Goal: Participate in discussion: Participate in discussion

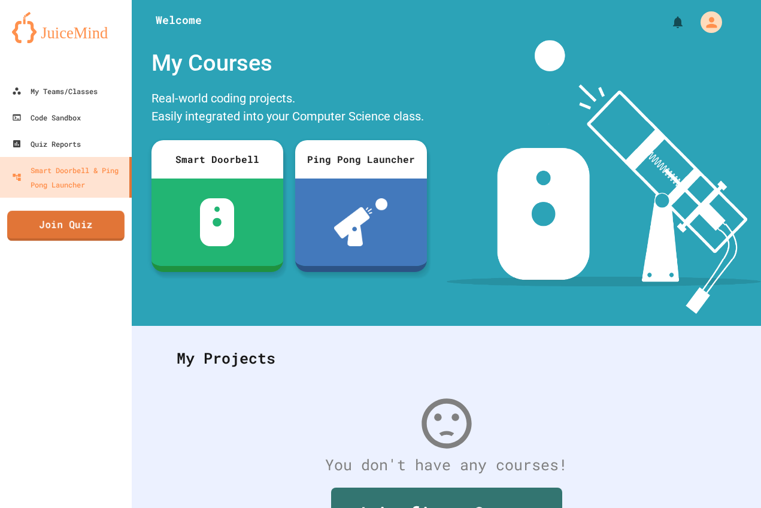
click at [51, 213] on link "Join Quiz" at bounding box center [65, 226] width 117 height 30
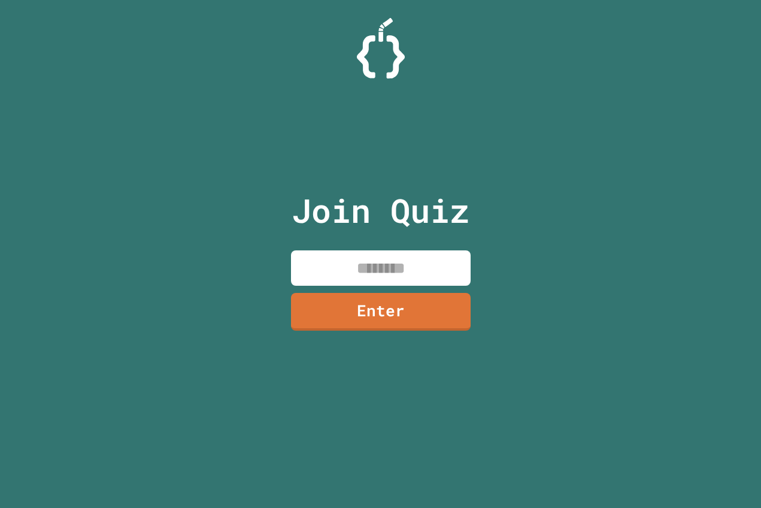
click at [357, 277] on input at bounding box center [381, 267] width 180 height 35
type input "********"
click at [334, 311] on link "Enter" at bounding box center [380, 311] width 183 height 40
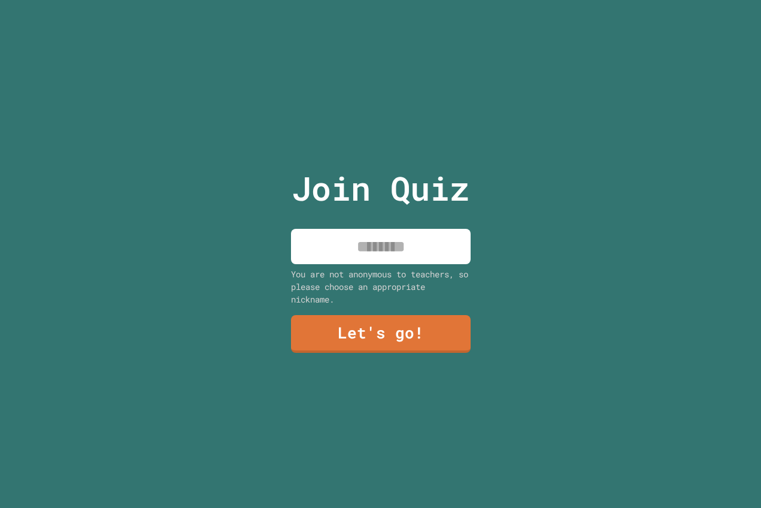
click at [401, 249] on input at bounding box center [381, 246] width 180 height 35
type input "*******"
click at [369, 322] on link "Let's go!" at bounding box center [380, 333] width 177 height 40
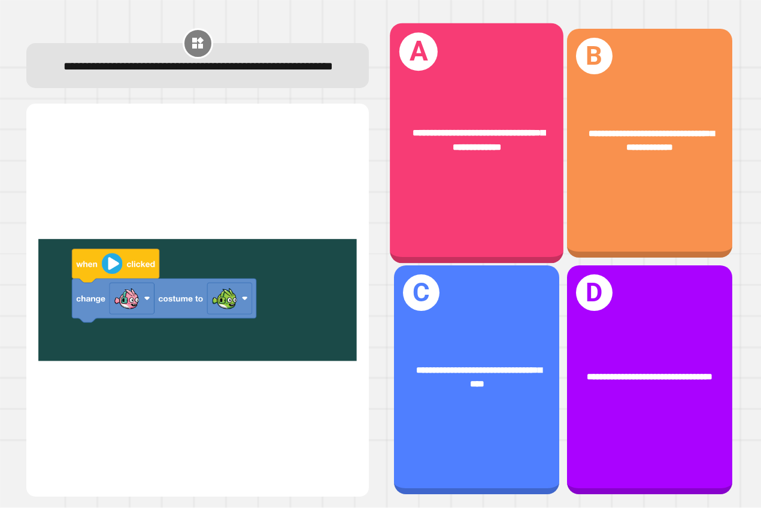
click at [484, 128] on span "**********" at bounding box center [479, 140] width 132 height 24
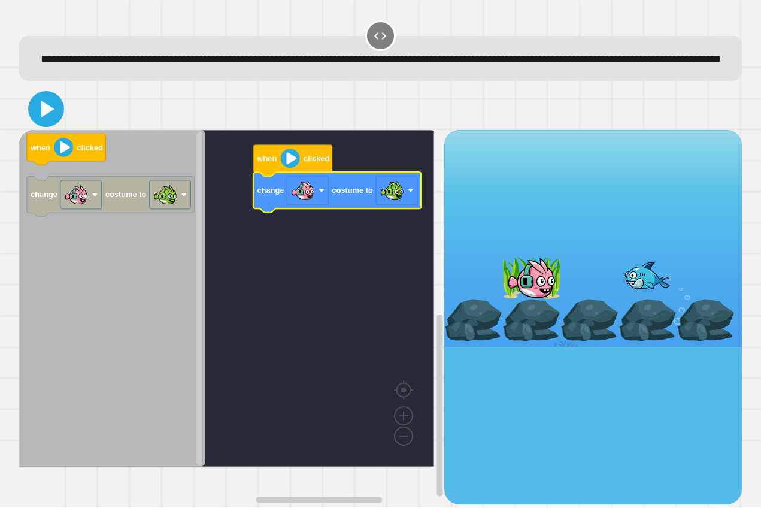
click at [47, 117] on icon at bounding box center [47, 109] width 13 height 17
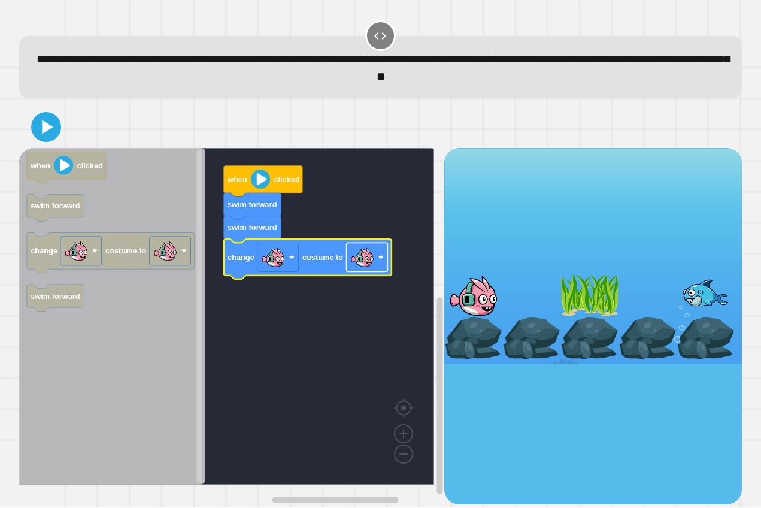
click at [379, 261] on g "Blockly Workspace" at bounding box center [366, 257] width 41 height 29
click at [47, 128] on icon at bounding box center [47, 127] width 13 height 17
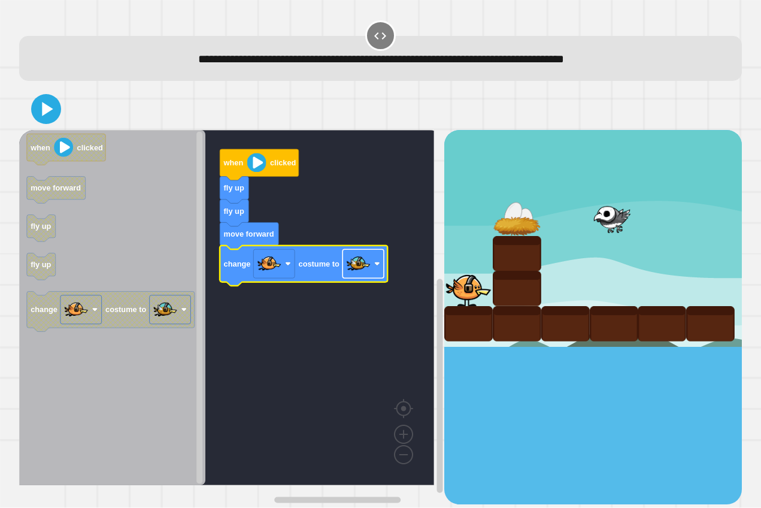
click at [363, 272] on image "Blockly Workspace" at bounding box center [358, 264] width 24 height 24
click at [361, 272] on image "Blockly Workspace" at bounding box center [358, 264] width 24 height 24
click at [41, 98] on icon at bounding box center [46, 109] width 29 height 29
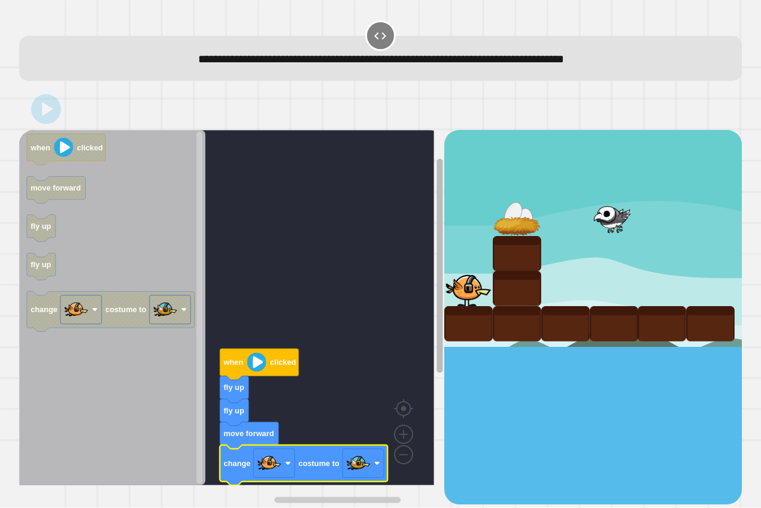
click at [436, 180] on g "Blockly Workspace" at bounding box center [440, 332] width 9 height 346
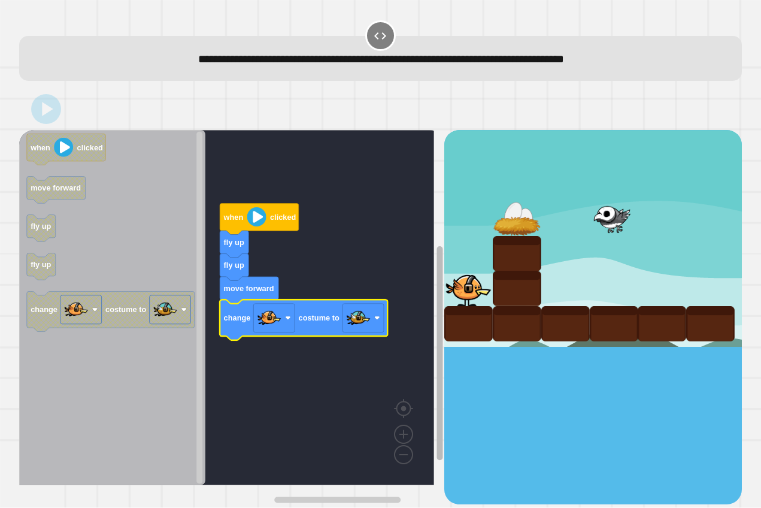
click at [437, 294] on rect "Blockly Workspace" at bounding box center [440, 353] width 6 height 214
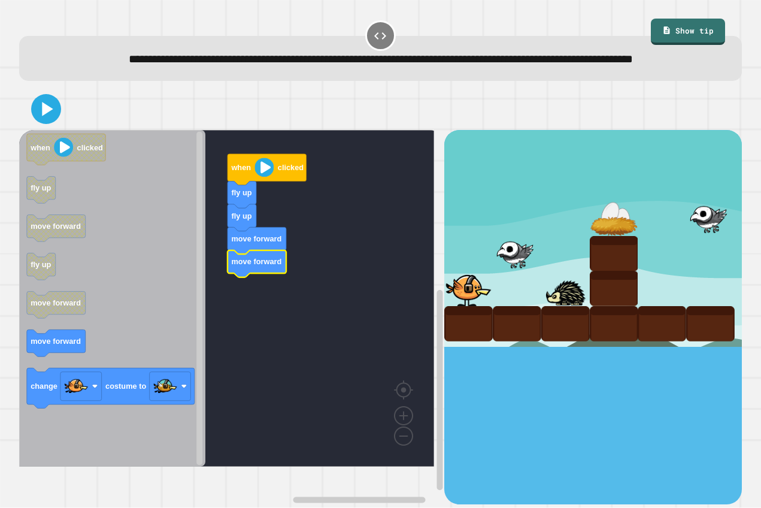
click at [187, 309] on icon "Blockly Workspace" at bounding box center [112, 298] width 186 height 337
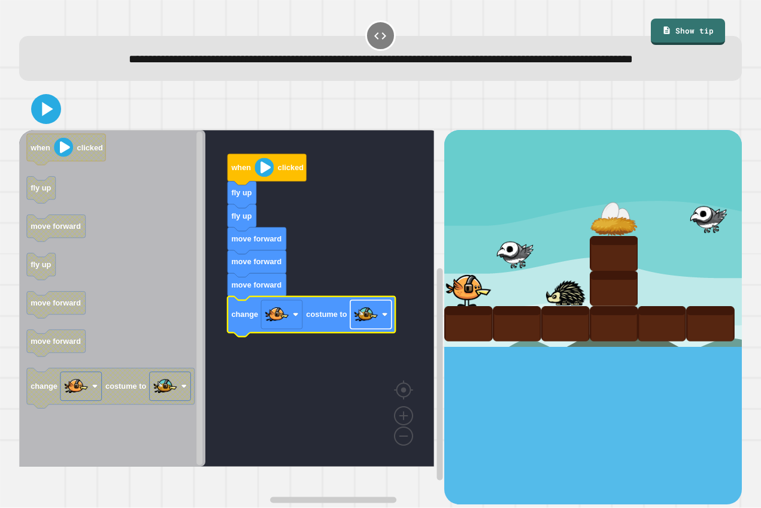
click at [387, 318] on image "Blockly Workspace" at bounding box center [385, 315] width 6 height 6
click at [49, 123] on icon at bounding box center [46, 109] width 29 height 29
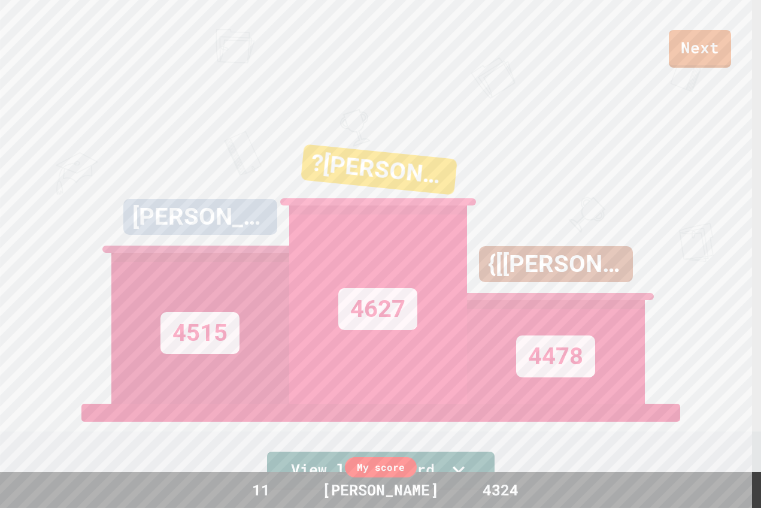
drag, startPoint x: 754, startPoint y: 133, endPoint x: 754, endPoint y: 153, distance: 19.8
click at [754, 153] on div "Next [PERSON_NAME] 4515 ?[PERSON_NAME]? 4627 {[[PERSON_NAME]]} 4478 View leader…" at bounding box center [380, 254] width 761 height 508
click at [711, 38] on link "Next" at bounding box center [701, 48] width 62 height 40
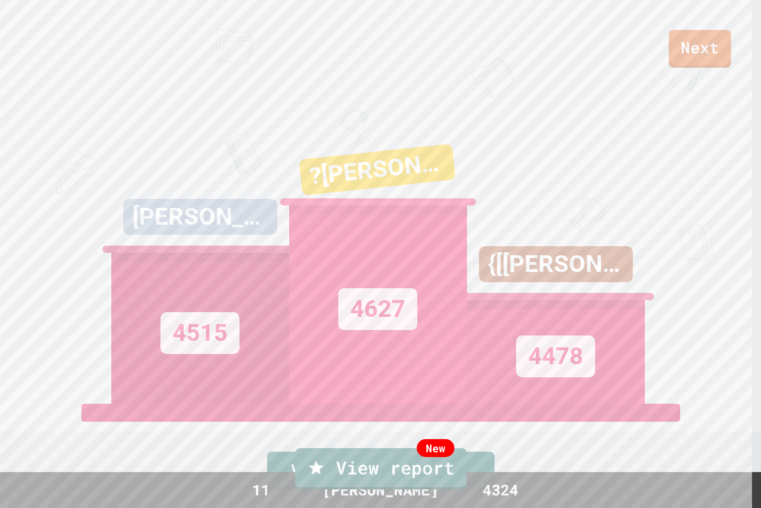
type textarea "********"
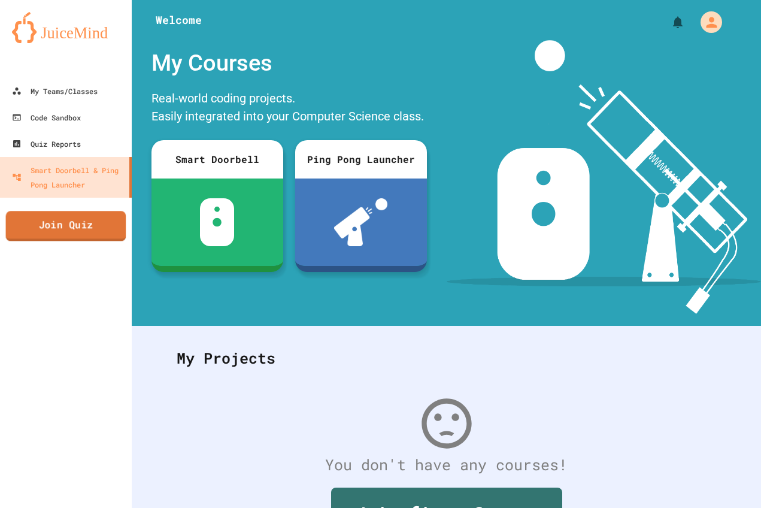
click at [98, 222] on link "Join Quiz" at bounding box center [66, 226] width 120 height 30
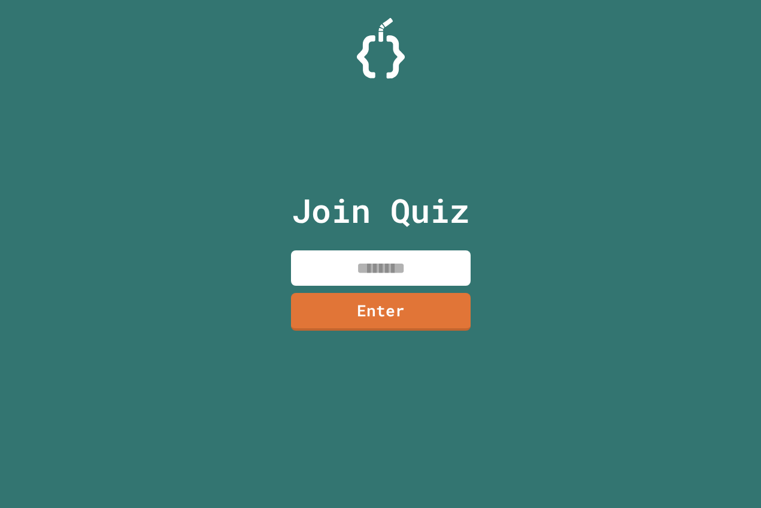
click at [435, 273] on input at bounding box center [381, 267] width 180 height 35
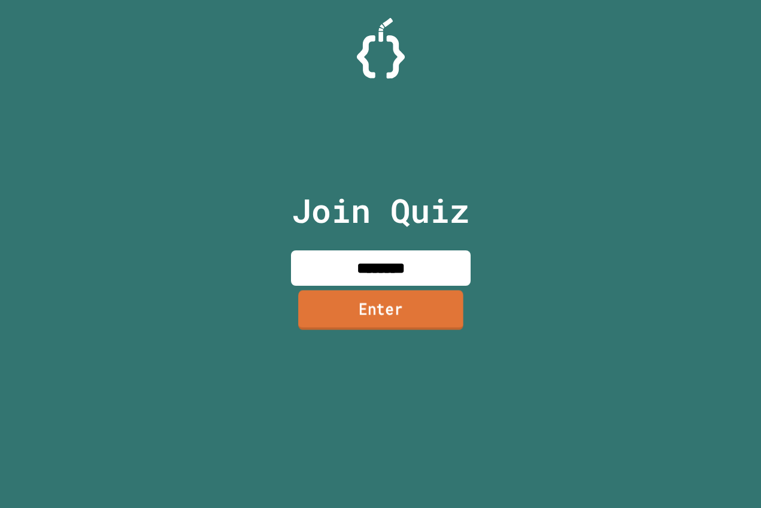
type input "********"
click at [353, 308] on link "Enter" at bounding box center [380, 311] width 181 height 40
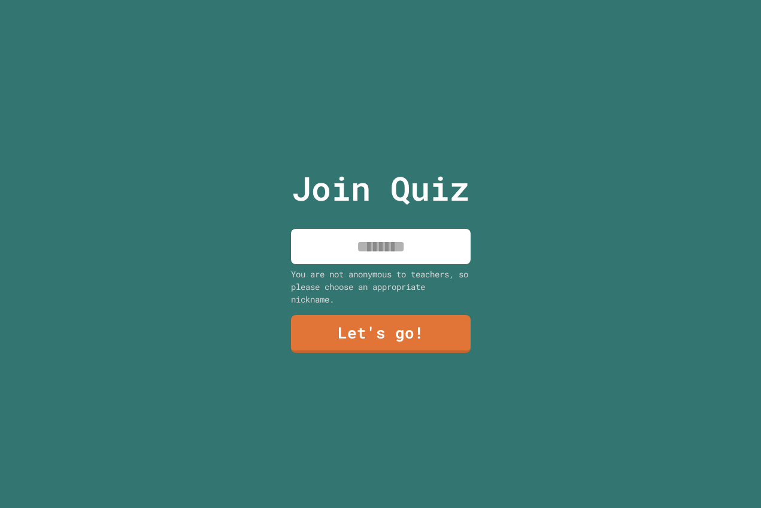
click at [403, 250] on input at bounding box center [381, 246] width 180 height 35
type input "*******"
click at [417, 327] on link "Let's go!" at bounding box center [380, 332] width 164 height 40
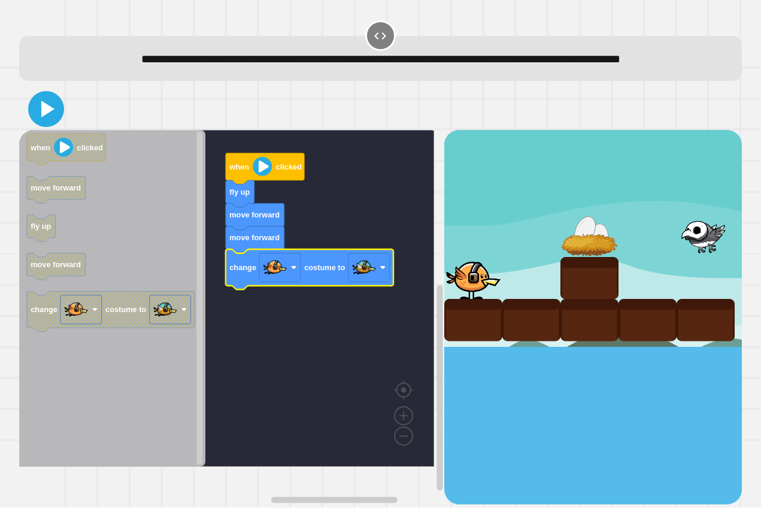
drag, startPoint x: 49, startPoint y: 120, endPoint x: 58, endPoint y: 120, distance: 9.0
click at [51, 120] on icon at bounding box center [46, 109] width 29 height 29
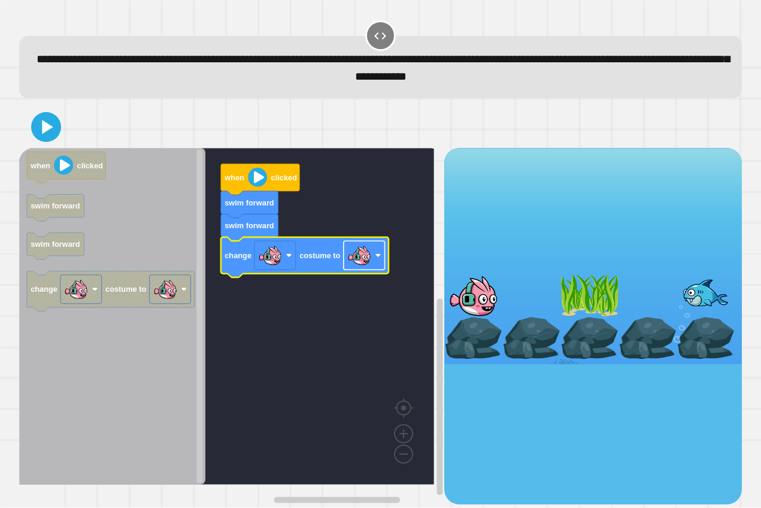
click at [361, 260] on image "Blockly Workspace" at bounding box center [359, 255] width 24 height 24
click at [38, 131] on icon at bounding box center [46, 127] width 29 height 29
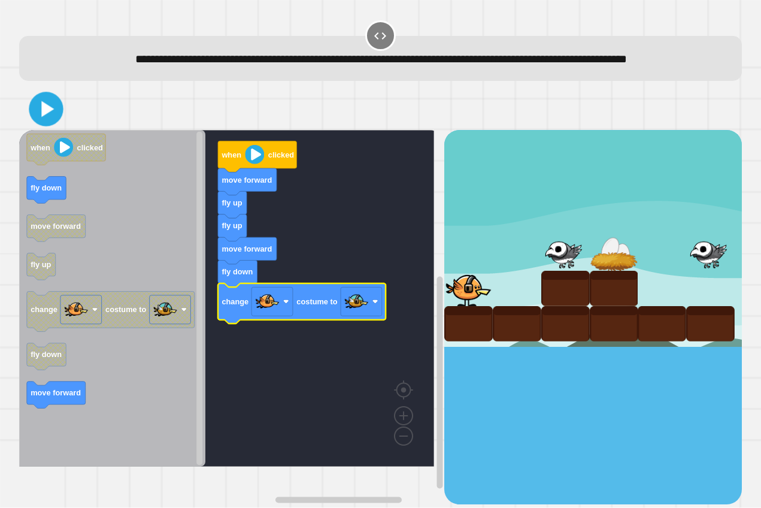
click at [46, 123] on icon at bounding box center [46, 109] width 28 height 28
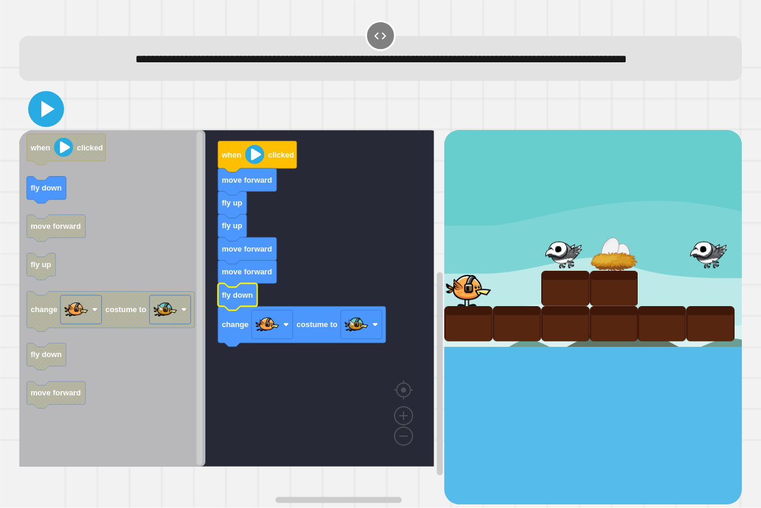
click at [57, 123] on icon at bounding box center [46, 109] width 29 height 29
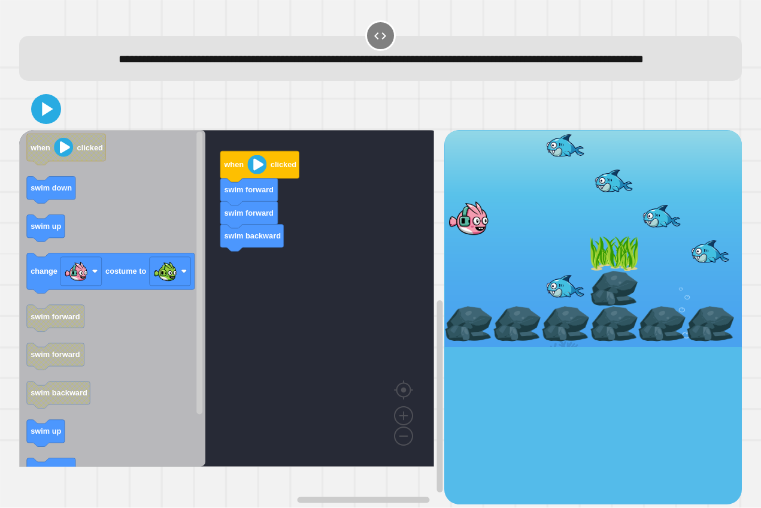
click at [87, 214] on icon "when clicked swim down swim up change costume to swim forward swim forward swim…" at bounding box center [112, 298] width 186 height 337
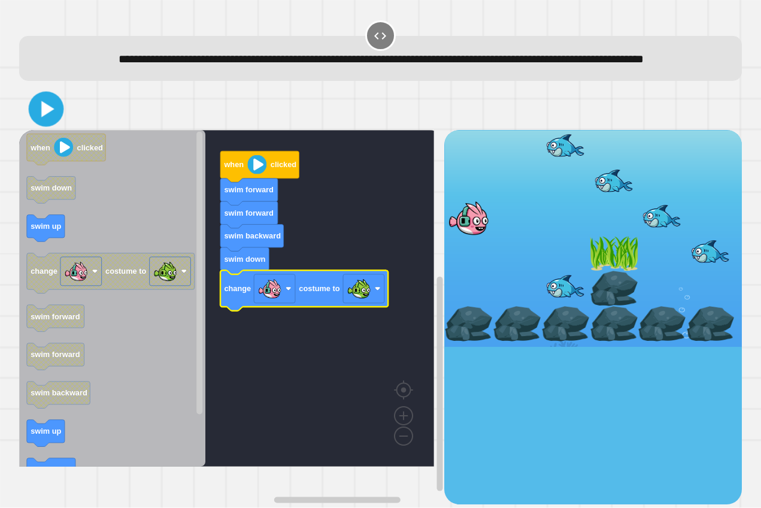
click at [52, 117] on icon at bounding box center [47, 109] width 13 height 16
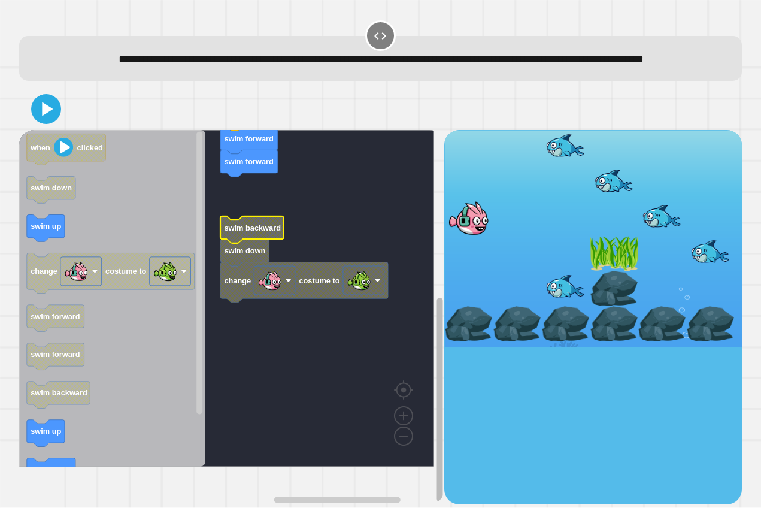
click at [419, 333] on div "when clicked swim forward swim forward swim backward swim down change costume t…" at bounding box center [231, 317] width 425 height 374
click at [203, 329] on rect "Blockly Workspace" at bounding box center [199, 299] width 9 height 334
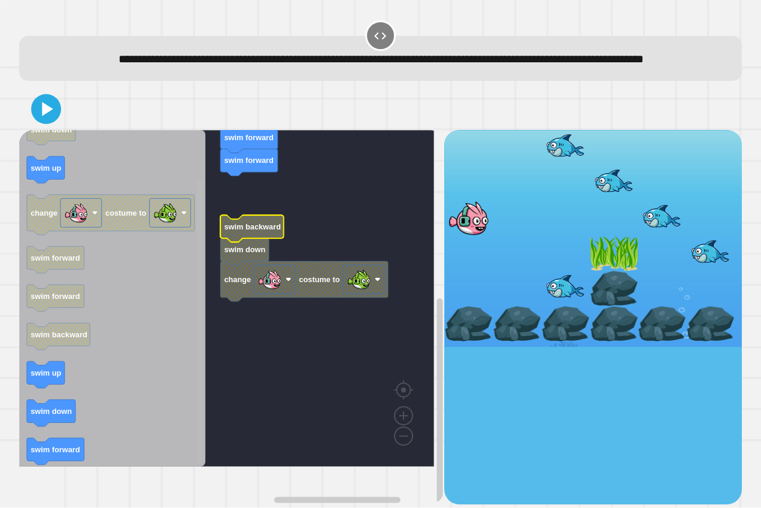
click at [168, 398] on div "when clicked swim forward swim forward swim backward swim down change costume t…" at bounding box center [231, 317] width 425 height 374
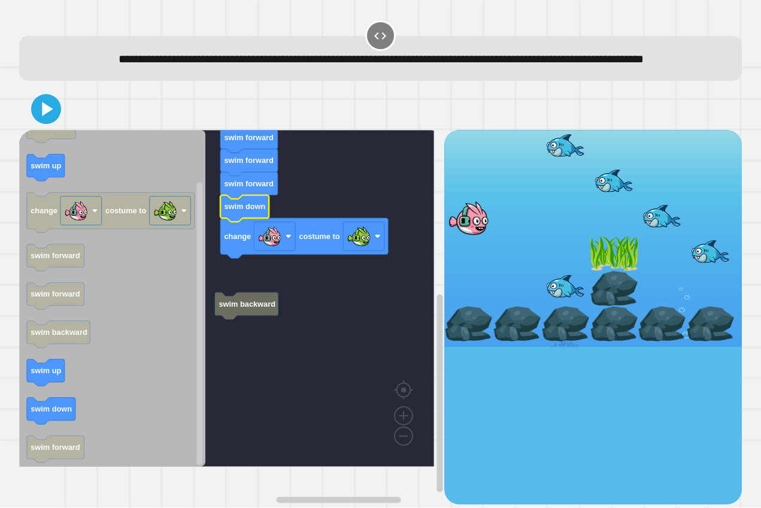
click at [60, 130] on div at bounding box center [381, 109] width 724 height 42
click at [43, 117] on icon at bounding box center [47, 109] width 13 height 17
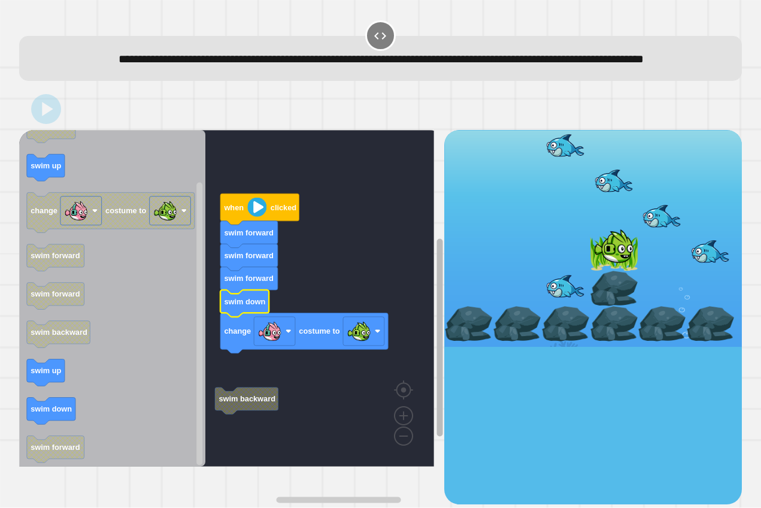
click at [442, 250] on div "swim backward when clicked swim forward swim forward swim forward swim down cha…" at bounding box center [381, 317] width 724 height 374
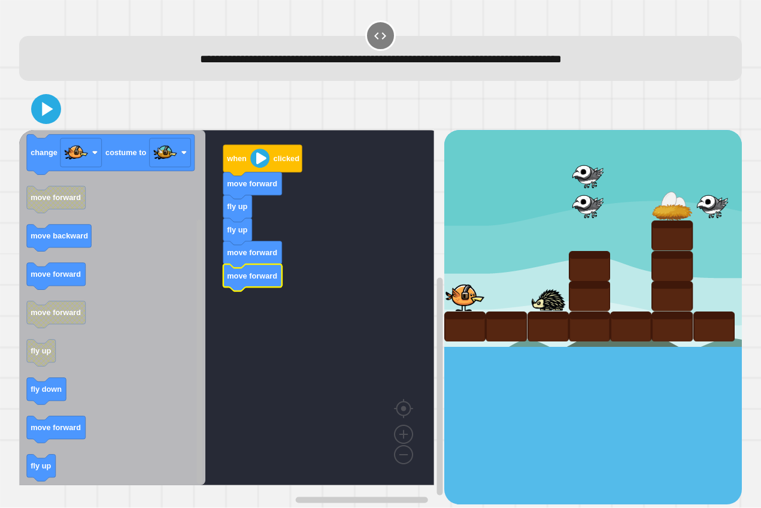
click at [123, 455] on div "when clicked move forward fly up fly up move forward move forward when clicked …" at bounding box center [231, 317] width 425 height 374
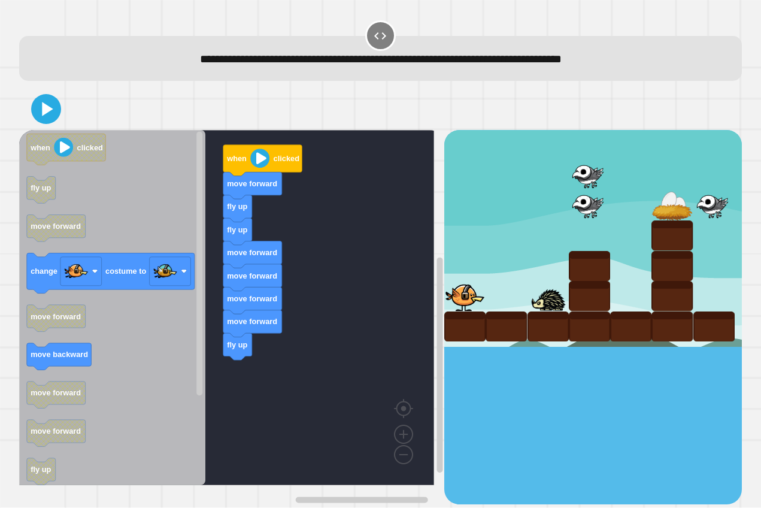
click at [278, 389] on div "when clicked move forward fly up fly up move forward move forward move forward …" at bounding box center [231, 317] width 425 height 374
click at [198, 346] on div "when clicked move forward fly up fly up move forward move forward move forward …" at bounding box center [231, 317] width 425 height 374
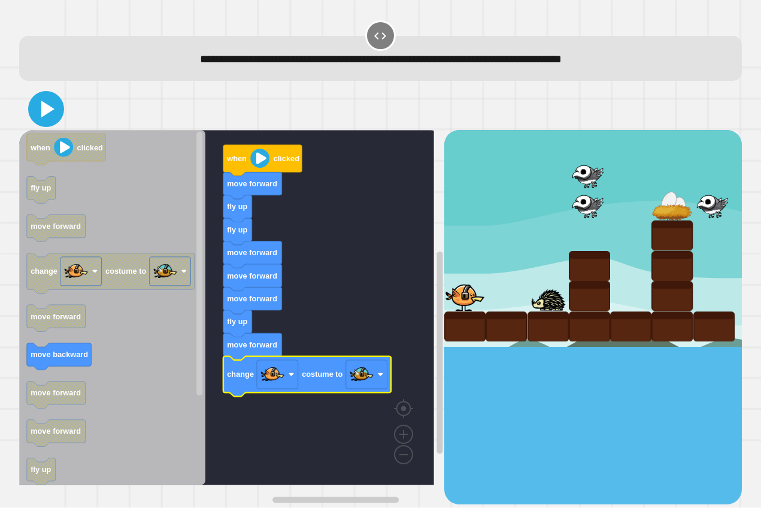
click at [59, 108] on icon at bounding box center [46, 109] width 29 height 29
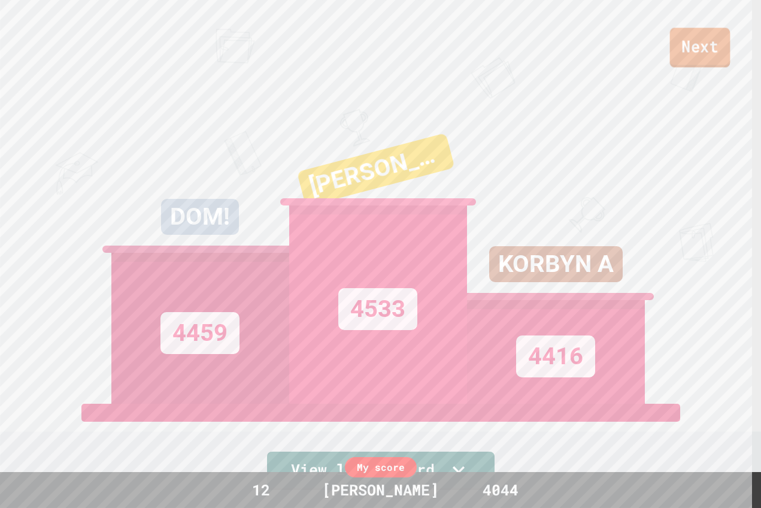
click at [694, 58] on link "Next" at bounding box center [700, 48] width 61 height 40
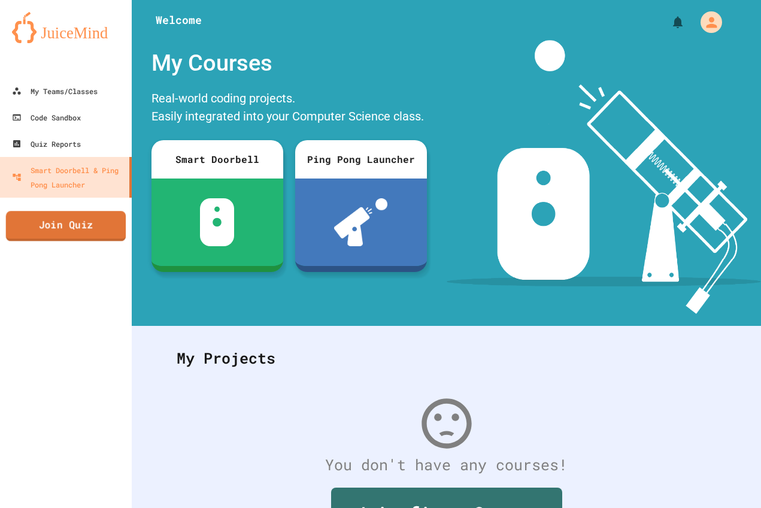
click at [26, 214] on link "Join Quiz" at bounding box center [66, 226] width 120 height 30
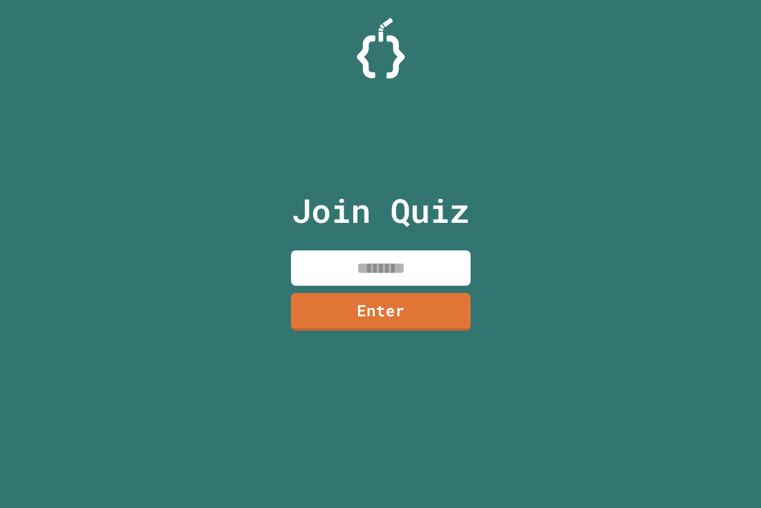
click at [326, 262] on input at bounding box center [381, 267] width 180 height 35
type input "********"
click at [374, 306] on link "Enter" at bounding box center [380, 312] width 185 height 40
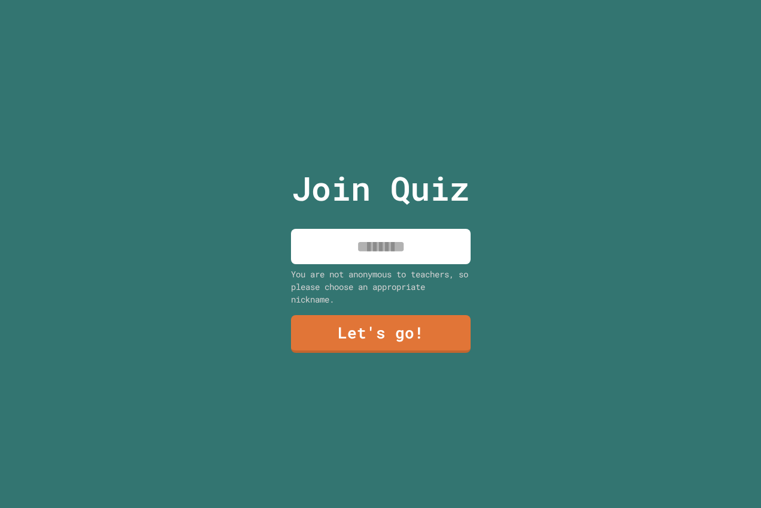
click at [397, 234] on input at bounding box center [381, 246] width 180 height 35
type input "*******"
click at [416, 329] on link "Let's go!" at bounding box center [381, 333] width 179 height 40
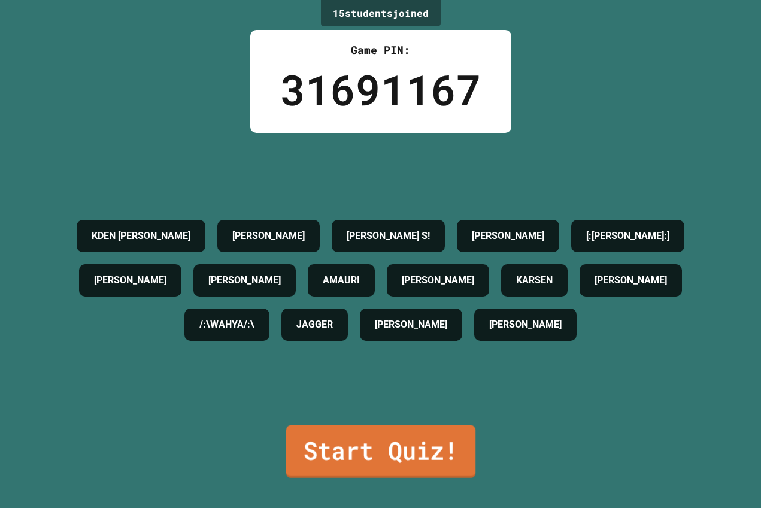
click at [433, 442] on link "Start Quiz!" at bounding box center [381, 451] width 190 height 53
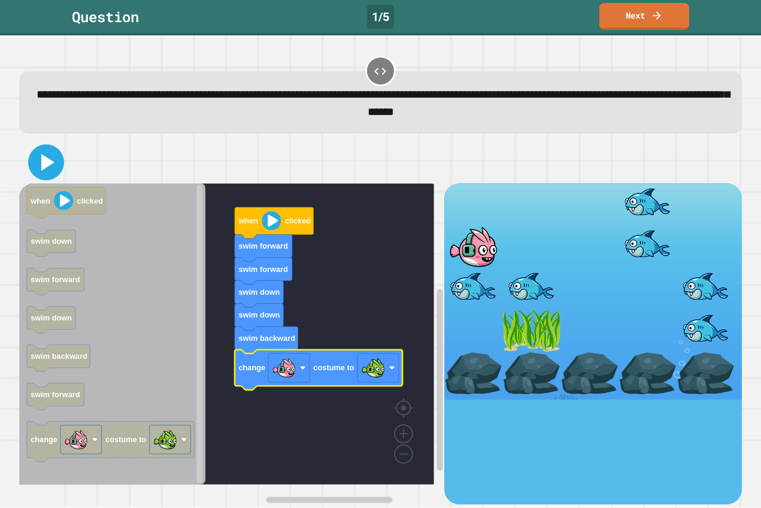
click at [45, 165] on icon at bounding box center [47, 162] width 13 height 17
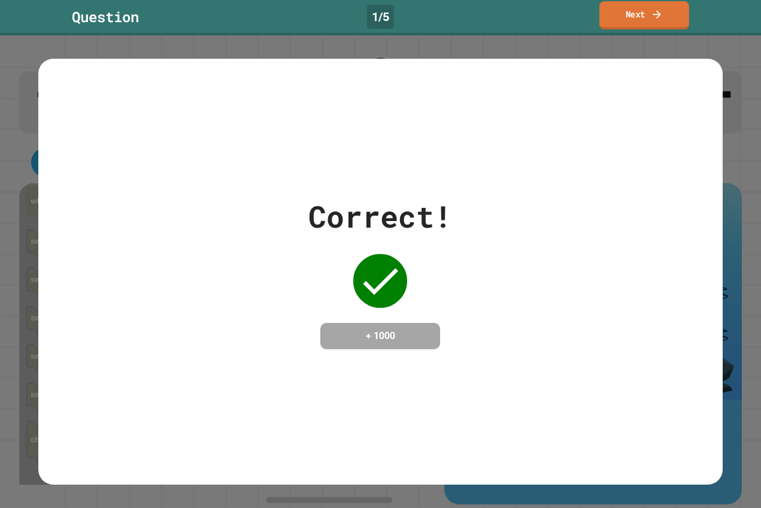
click at [659, 21] on link "Next" at bounding box center [645, 15] width 90 height 28
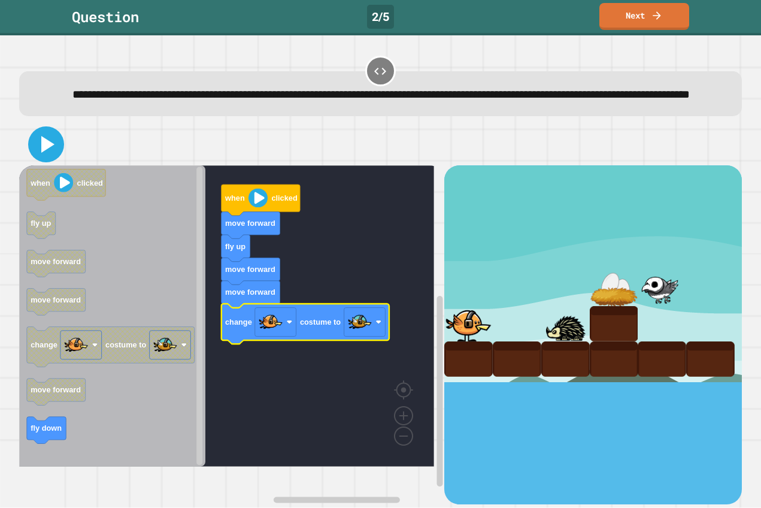
click at [42, 153] on icon at bounding box center [46, 144] width 29 height 29
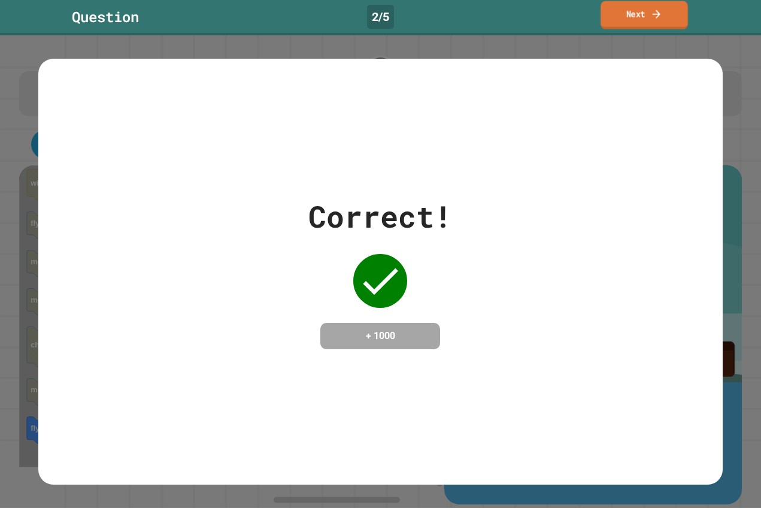
click at [674, 13] on link "Next" at bounding box center [644, 15] width 87 height 28
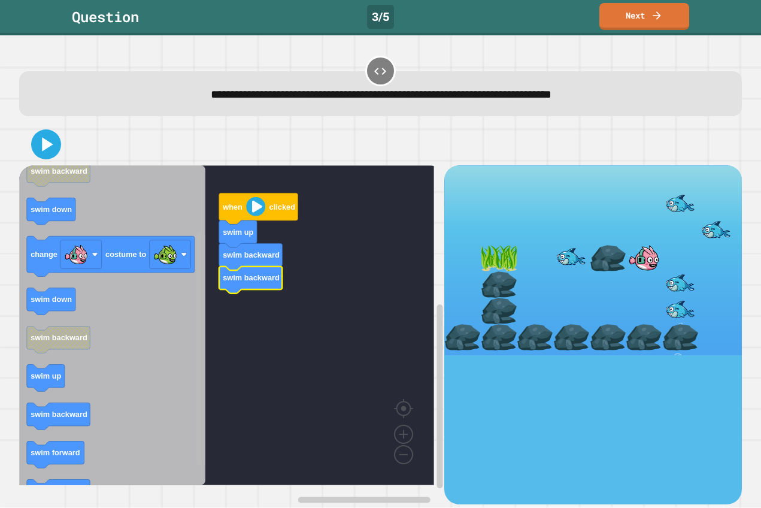
click at [182, 345] on div "when clicked swim up swim backward swim backward when clicked swim up swim back…" at bounding box center [231, 334] width 425 height 339
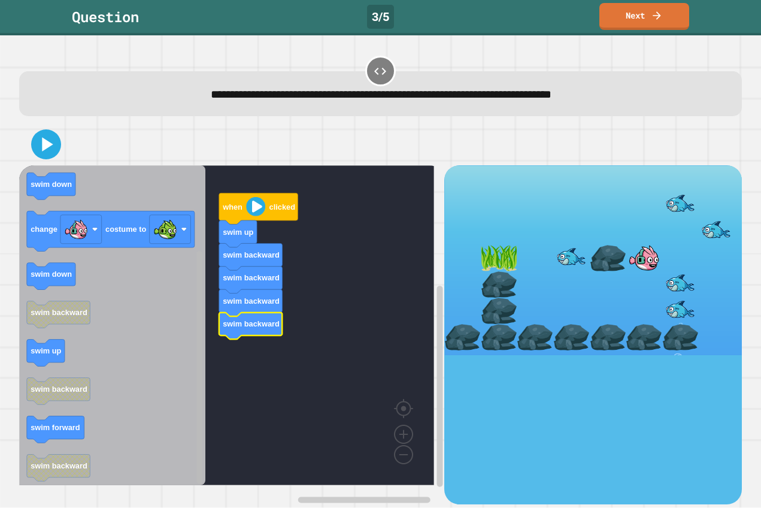
click at [217, 355] on div "when clicked swim up swim backward swim backward swim backward swim backward wh…" at bounding box center [231, 334] width 425 height 339
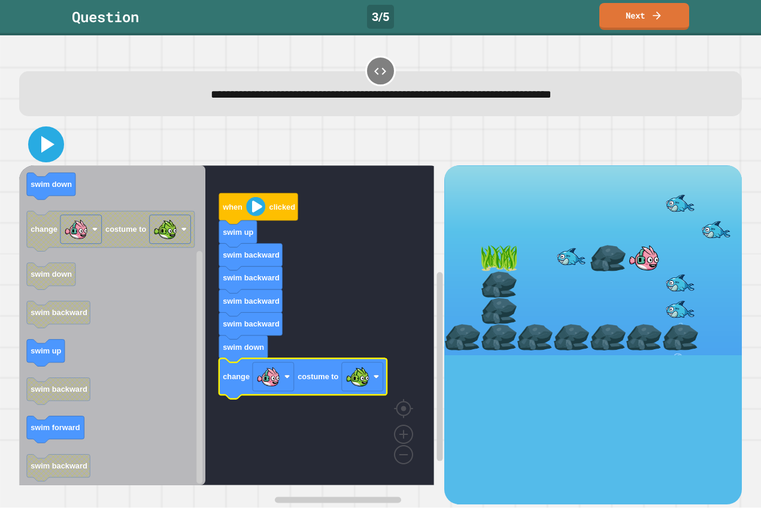
click at [43, 144] on icon at bounding box center [47, 144] width 13 height 17
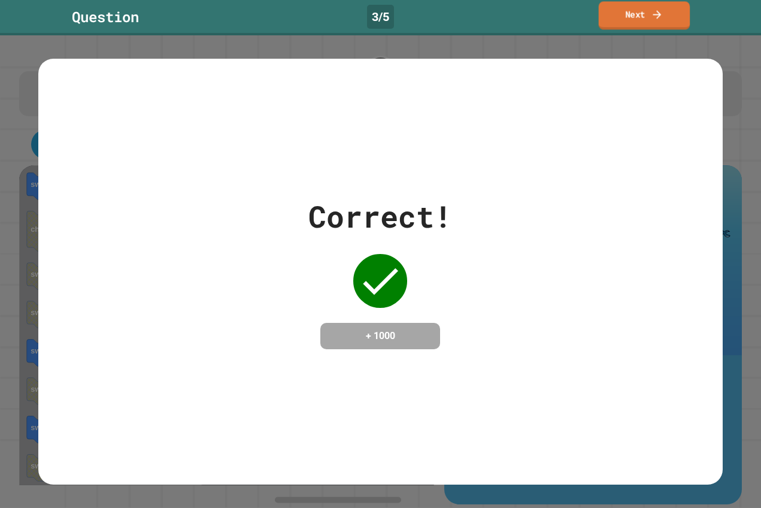
click at [609, 17] on link "Next" at bounding box center [645, 15] width 92 height 28
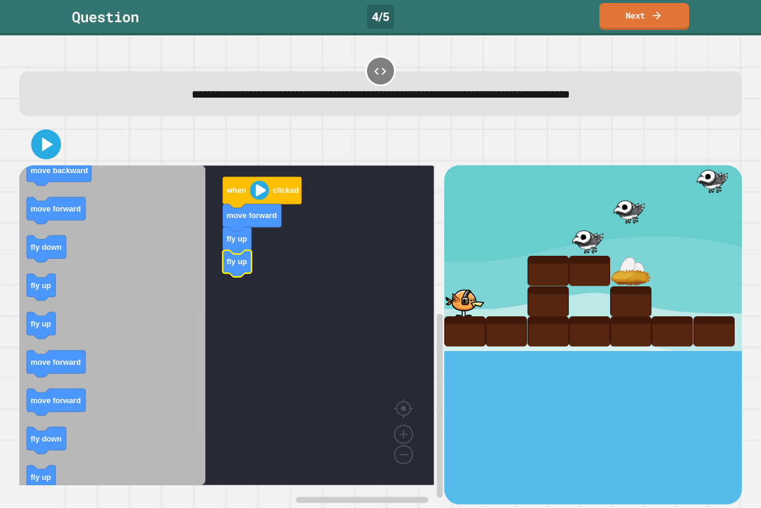
click at [189, 418] on div "when clicked move forward fly up fly up when clicked fly down fly up move forwa…" at bounding box center [231, 334] width 425 height 339
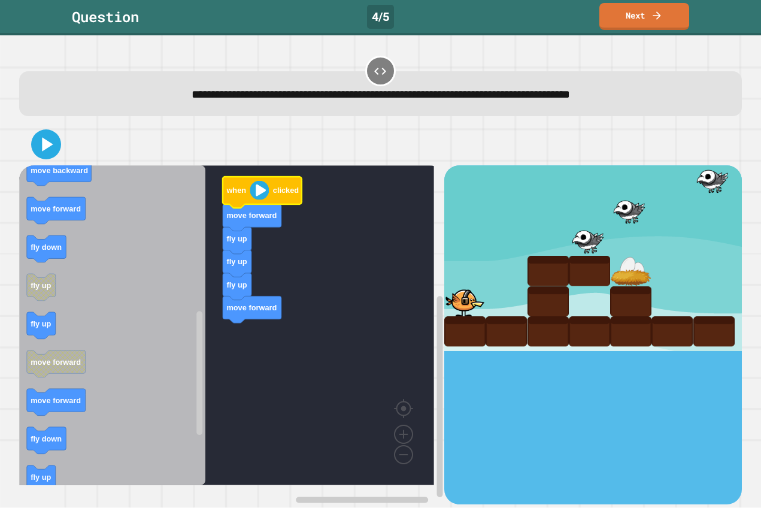
click at [254, 193] on image "Blockly Workspace" at bounding box center [259, 190] width 19 height 19
click at [261, 195] on image "Blockly Workspace" at bounding box center [259, 190] width 19 height 19
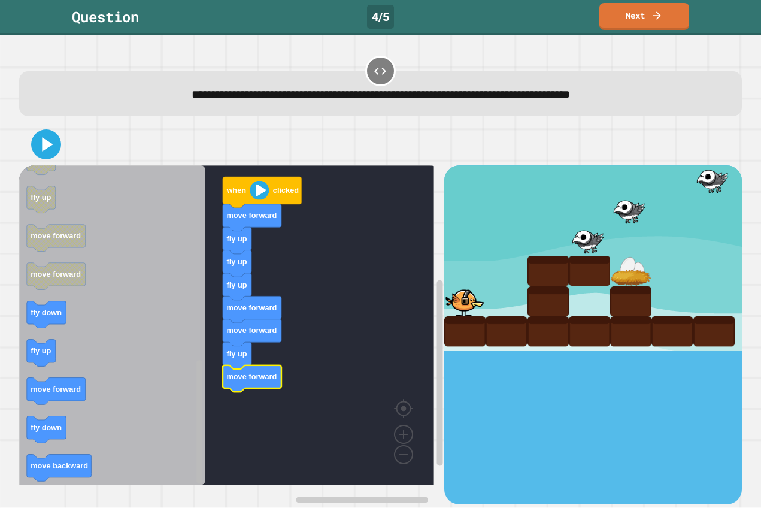
click at [204, 400] on div "when clicked move forward fly up fly up fly up move forward move forward fly up…" at bounding box center [231, 334] width 425 height 339
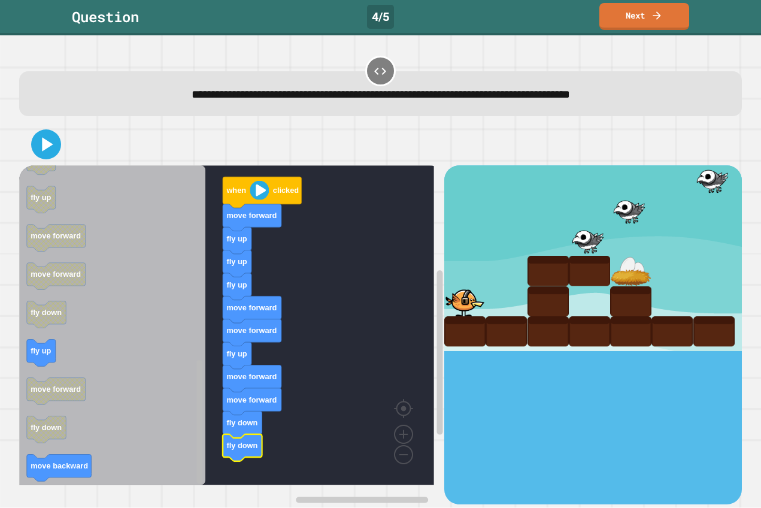
click at [201, 437] on rect "Blockly Workspace" at bounding box center [200, 422] width 6 height 124
click at [171, 472] on div "when clicked move forward fly up fly up fly up move forward move forward fly up…" at bounding box center [231, 334] width 425 height 339
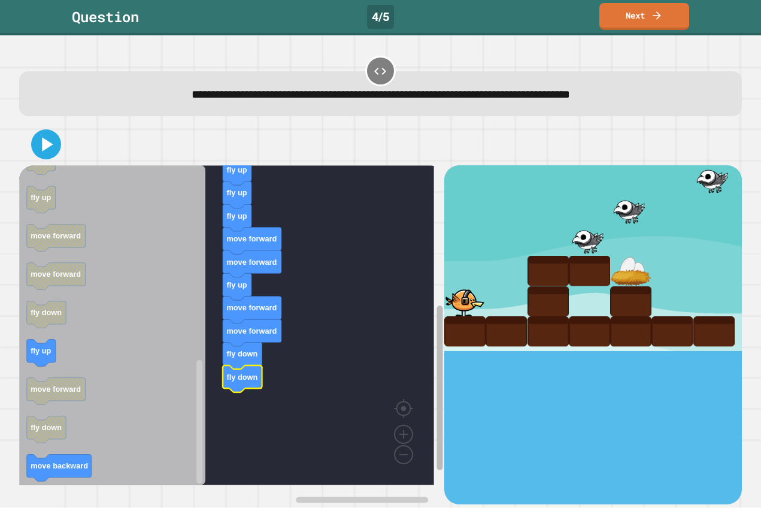
click at [436, 347] on g "Blockly Workspace" at bounding box center [440, 349] width 9 height 310
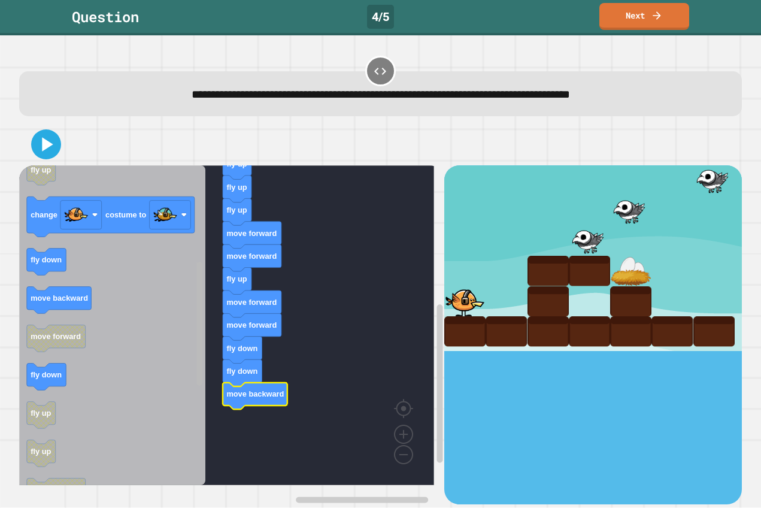
click at [203, 288] on g "Blockly Workspace" at bounding box center [199, 325] width 9 height 317
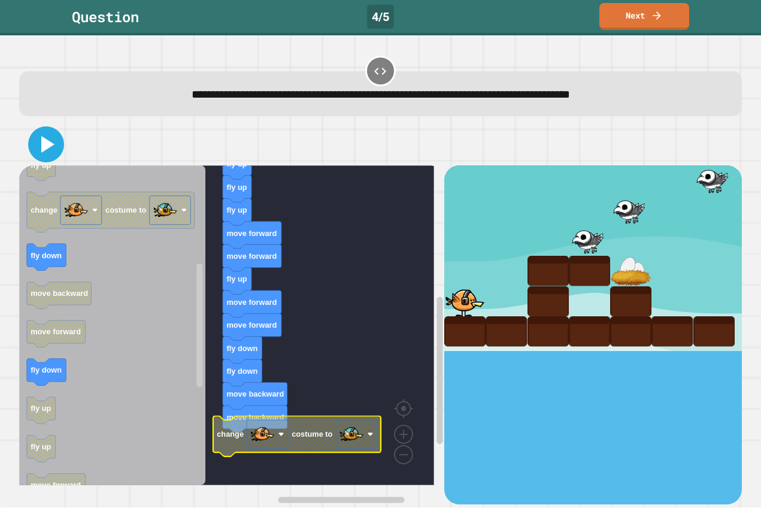
click at [47, 143] on icon at bounding box center [47, 144] width 13 height 17
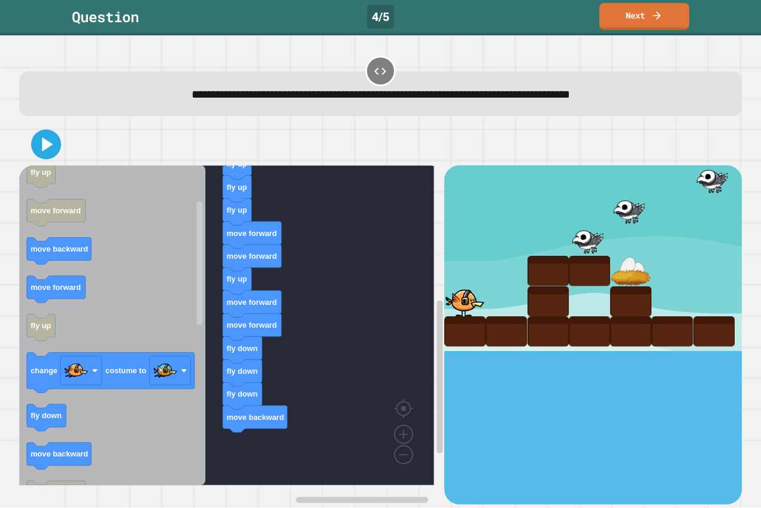
click at [310, 373] on div "when clicked move forward fly up fly up fly up move forward move forward fly up…" at bounding box center [231, 334] width 425 height 339
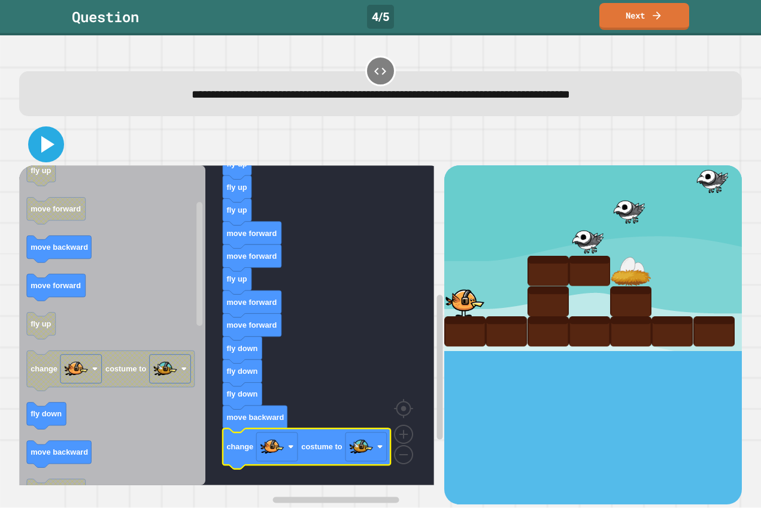
click at [56, 150] on icon at bounding box center [46, 144] width 29 height 29
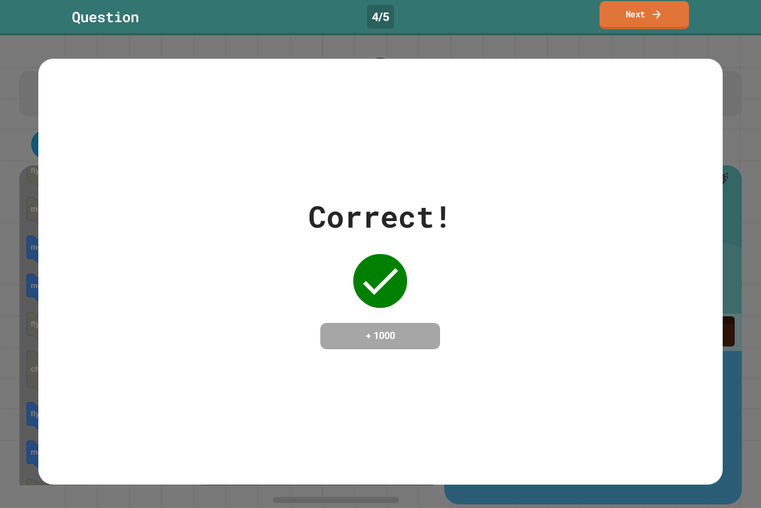
click at [655, 22] on link "Next" at bounding box center [644, 15] width 89 height 28
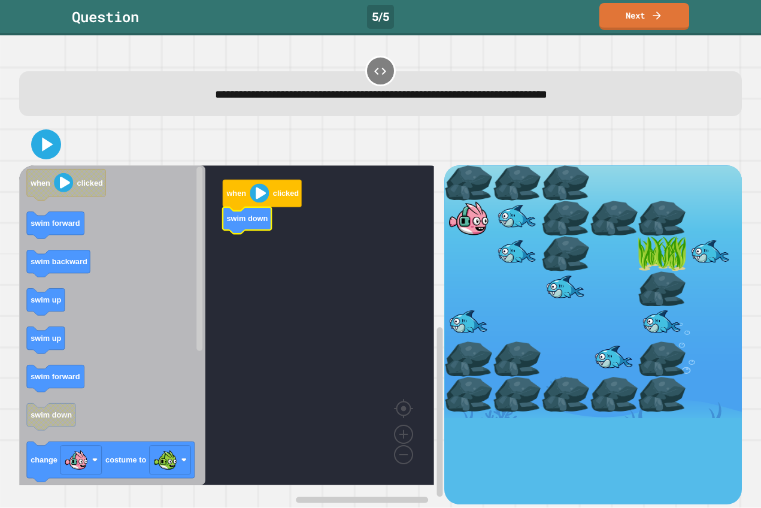
drag, startPoint x: 461, startPoint y: 260, endPoint x: 461, endPoint y: 283, distance: 22.8
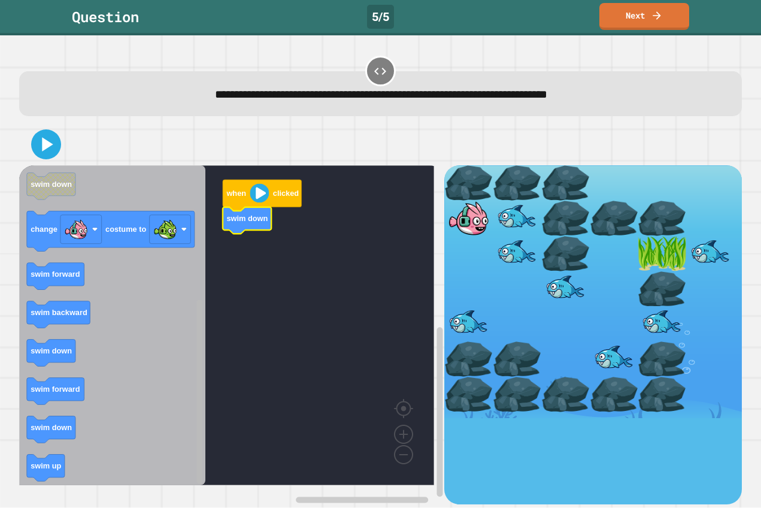
click at [196, 446] on g "Blockly Workspace" at bounding box center [199, 325] width 9 height 317
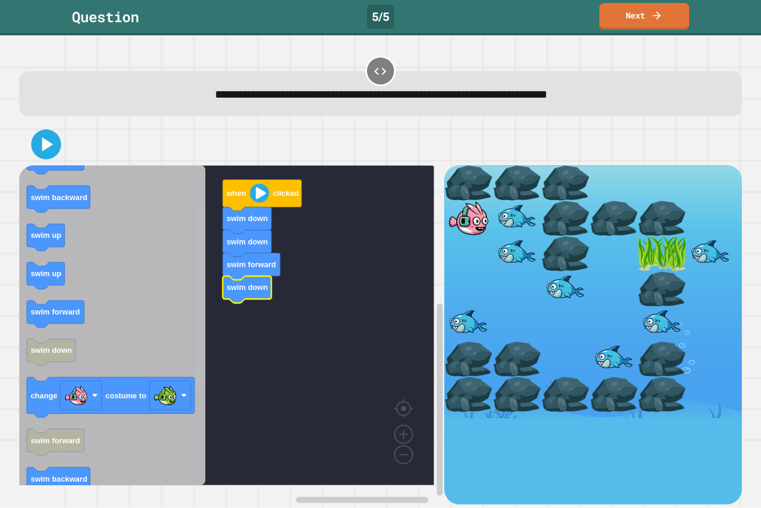
click at [203, 246] on g "Blockly Workspace" at bounding box center [199, 325] width 9 height 317
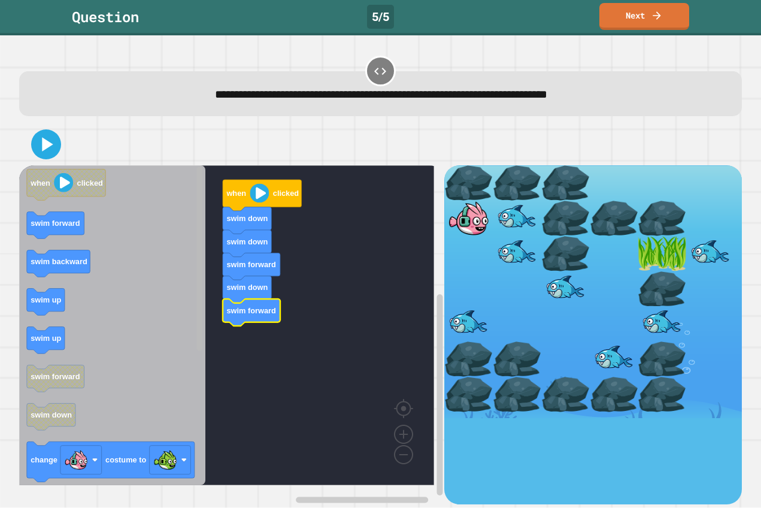
click at [206, 224] on div "when clicked swim down swim down swim forward swim down swim forward when click…" at bounding box center [231, 334] width 425 height 339
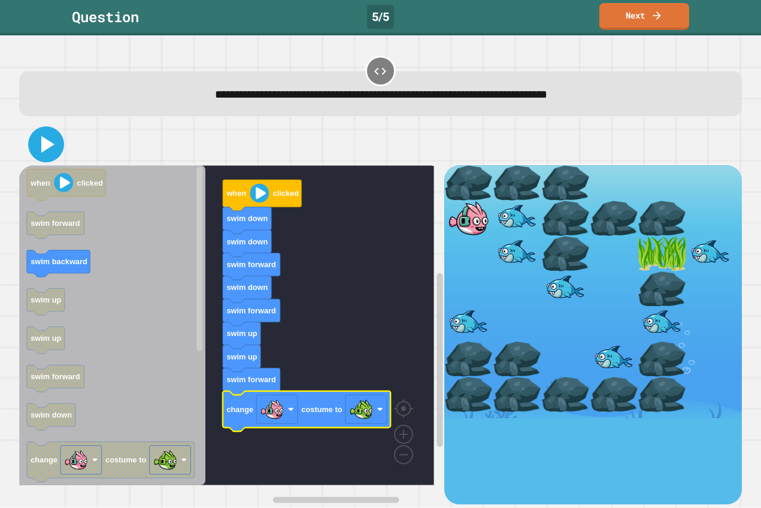
drag, startPoint x: 55, startPoint y: 149, endPoint x: 65, endPoint y: 146, distance: 10.2
click at [56, 149] on icon at bounding box center [46, 144] width 29 height 29
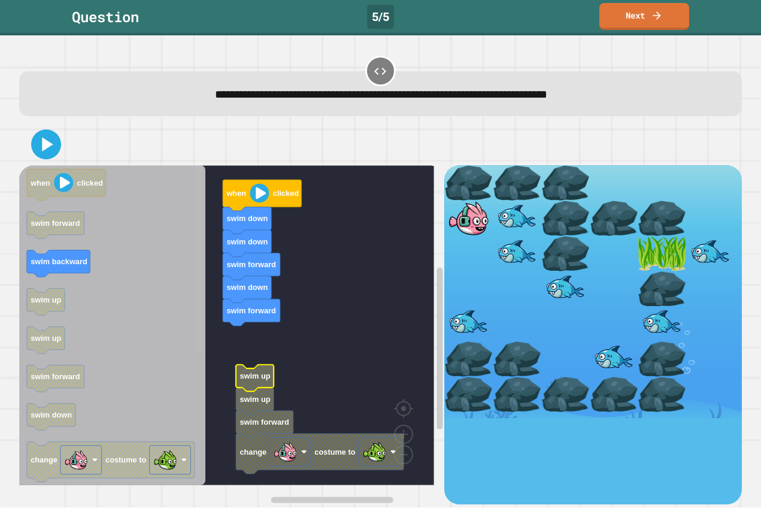
click at [211, 274] on div "when clicked swim down swim down swim forward swim down swim forward swim up sw…" at bounding box center [231, 334] width 425 height 339
click at [195, 327] on rect "Blockly Workspace" at bounding box center [199, 325] width 9 height 317
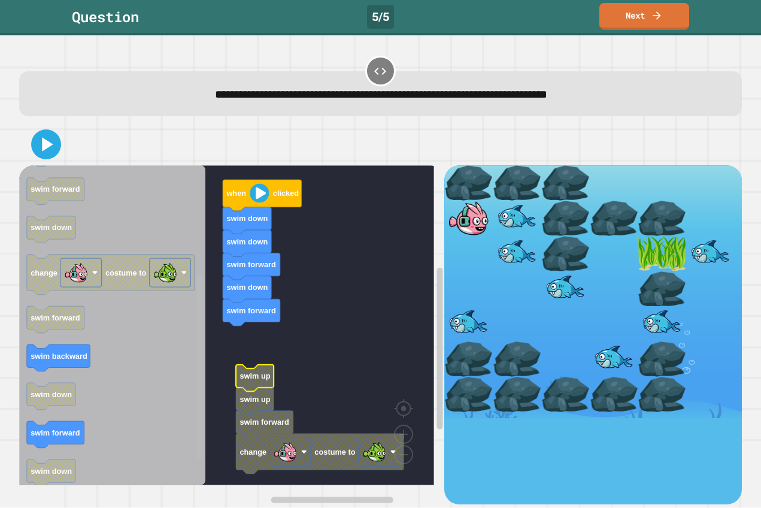
click at [186, 404] on div "when clicked swim down swim down swim forward swim down swim forward swim up sw…" at bounding box center [231, 334] width 425 height 339
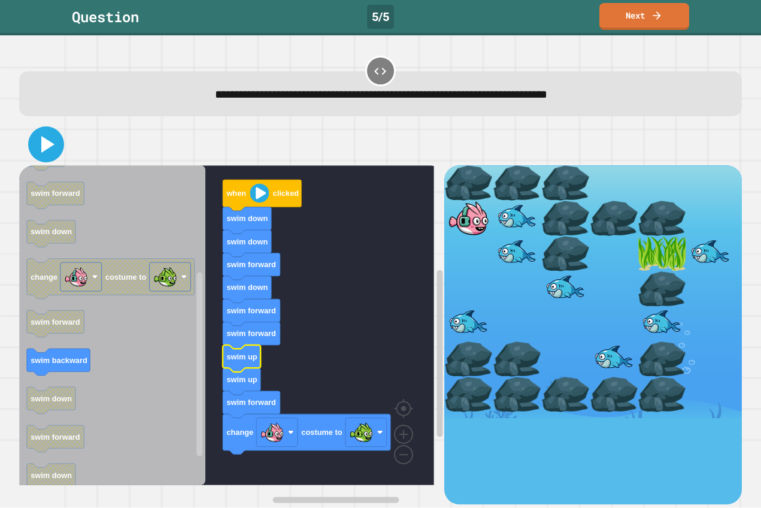
click at [51, 139] on icon at bounding box center [46, 144] width 29 height 29
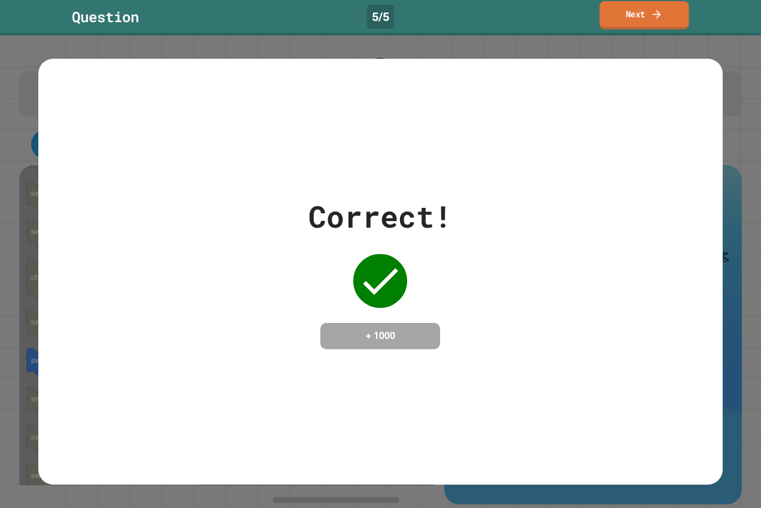
click at [662, 16] on icon at bounding box center [657, 14] width 12 height 13
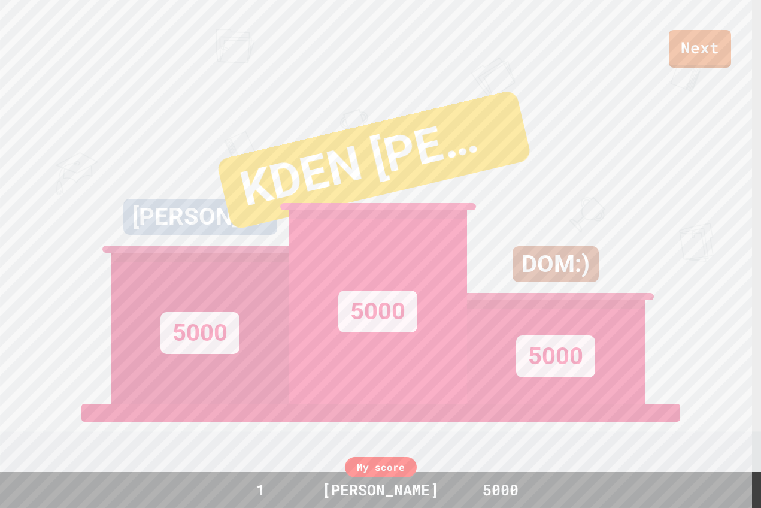
drag, startPoint x: 752, startPoint y: 152, endPoint x: 753, endPoint y: 205, distance: 52.7
click at [753, 213] on div "Next [PERSON_NAME] 5000 KDEN [PERSON_NAME] 5000 DOM:) 5000 View leaderboard Lea…" at bounding box center [380, 254] width 761 height 508
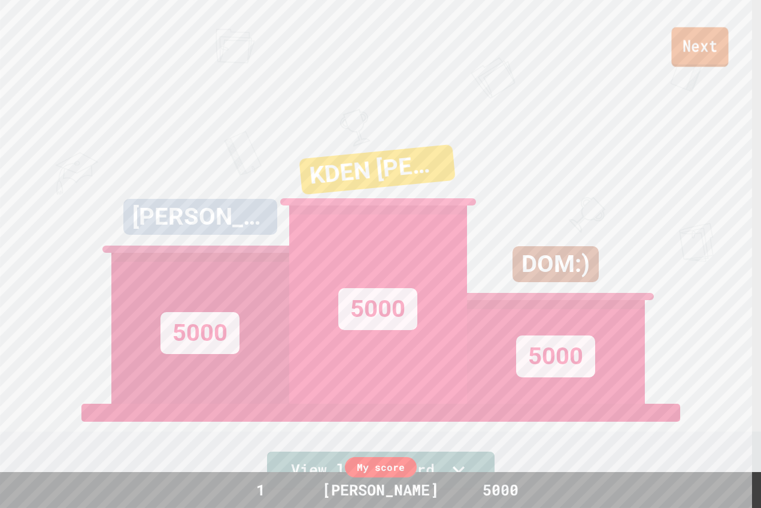
click at [693, 53] on link "Next" at bounding box center [700, 47] width 57 height 40
